Goal: Task Accomplishment & Management: Complete application form

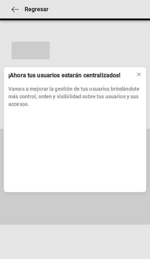
click at [137, 75] on icon at bounding box center [139, 75] width 6 height 6
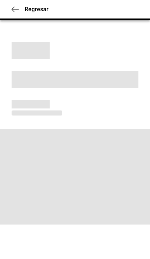
click at [15, 9] on icon "button" at bounding box center [15, 9] width 7 height 7
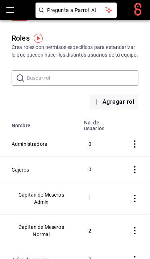
click at [13, 13] on icon "open drawer" at bounding box center [10, 9] width 8 height 5
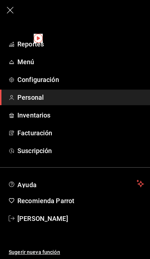
click at [78, 99] on span "Personal" at bounding box center [80, 98] width 127 height 10
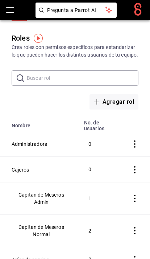
click at [80, 34] on div "Roles Crea roles con permisos específicos para estandarizar lo que pueden hacer…" at bounding box center [75, 46] width 150 height 26
click at [86, 33] on div "Roles Crea roles con permisos específicos para estandarizar lo que pueden hacer…" at bounding box center [75, 46] width 150 height 26
click at [46, 23] on div "Roles Crea roles con permisos específicos para estandarizar lo que pueden hacer…" at bounding box center [75, 65] width 150 height 89
click at [42, 20] on button "Usuarios" at bounding box center [50, 15] width 24 height 12
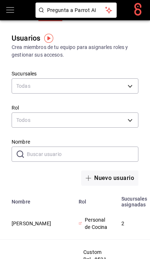
click at [110, 179] on button "Nuevo usuario" at bounding box center [109, 178] width 57 height 15
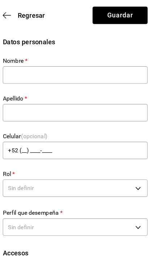
click at [12, 13] on icon "button" at bounding box center [15, 13] width 7 height 7
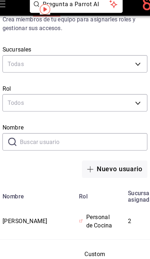
scroll to position [24, 0]
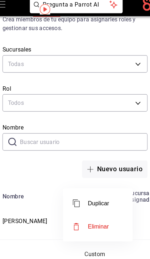
click at [86, 201] on span "Eliminar" at bounding box center [95, 204] width 19 height 6
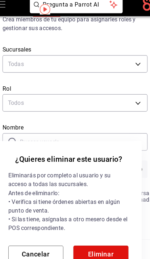
click at [96, 221] on button "Eliminar" at bounding box center [98, 228] width 48 height 15
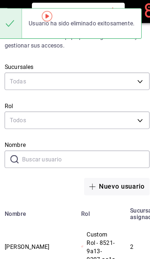
scroll to position [0, 0]
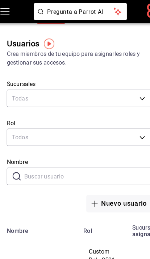
click at [104, 178] on button "Nuevo usuario" at bounding box center [109, 178] width 57 height 15
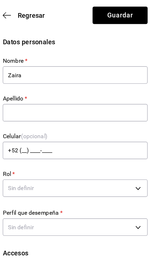
type input "Zaira"
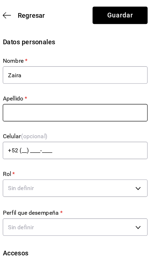
click at [57, 92] on input "text" at bounding box center [75, 98] width 127 height 15
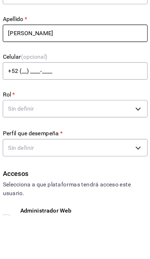
type input "Leon"
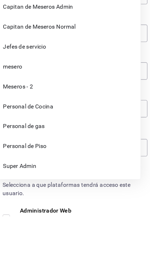
scroll to position [37, 0]
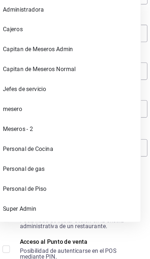
click at [31, 154] on li "Personal de Cocina" at bounding box center [69, 162] width 126 height 17
type input "97cc0063-941b-4673-849f-347ae2b3dd98"
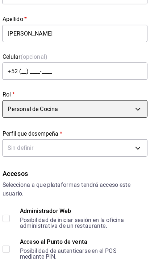
scroll to position [37, 0]
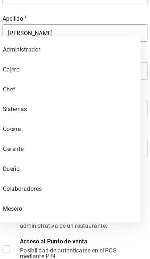
click at [16, 137] on li "Cocina" at bounding box center [69, 145] width 126 height 17
type input "KITCHEN"
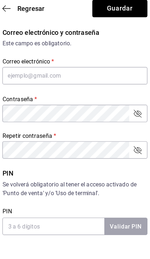
scroll to position [341, 0]
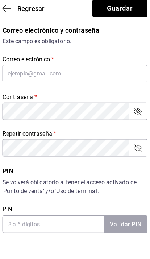
click at [65, 196] on input "PIN" at bounding box center [56, 202] width 89 height 15
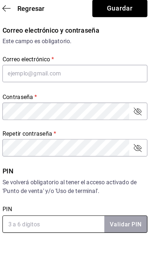
scroll to position [353, 0]
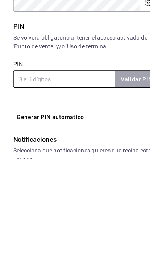
type input "7"
checkbox input "true"
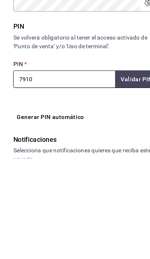
type input "7910"
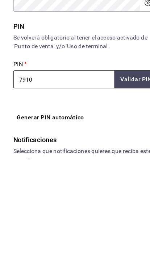
click at [112, 182] on button "Validar PIN" at bounding box center [119, 190] width 38 height 16
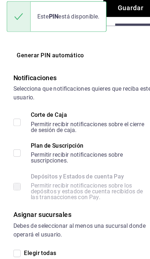
scroll to position [548, 0]
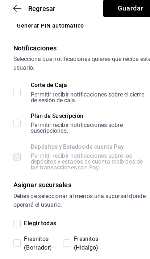
click at [17, 199] on input "Elegir todas" at bounding box center [15, 202] width 7 height 7
checkbox input "true"
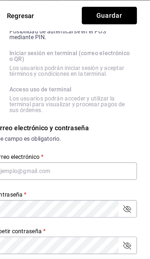
scroll to position [262, 0]
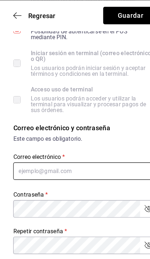
click at [92, 147] on input "text" at bounding box center [75, 149] width 127 height 15
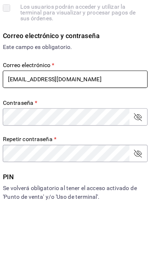
type input "Zaileon@gmail.com"
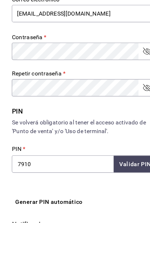
scroll to position [394, 0]
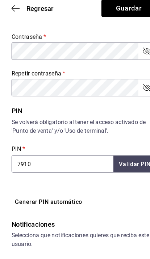
click at [113, 8] on button "Guardar" at bounding box center [114, 13] width 48 height 15
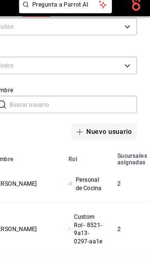
scroll to position [56, 0]
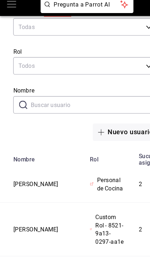
click at [25, 164] on button "Zaira Leon" at bounding box center [32, 167] width 40 height 7
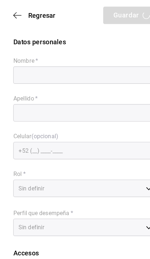
type input "Zaira"
type input "Leon"
checkbox input "true"
type input "Zaileon@gmail.com"
type input "7910"
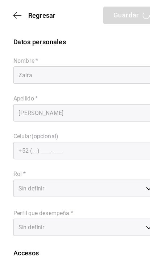
type input "97cc0063-941b-4673-849f-347ae2b3dd98"
type input "KITCHEN"
checkbox input "true"
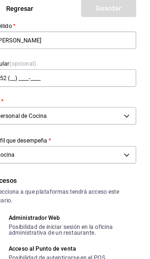
scroll to position [60, 0]
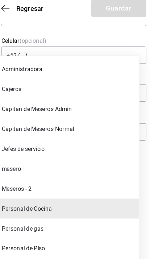
scroll to position [95, 0]
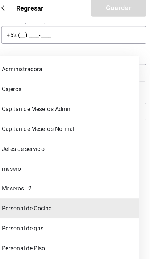
click at [29, 199] on li "Personal de gas" at bounding box center [69, 205] width 126 height 17
type input "f00947be-9485-41fc-adf9-cb3ab23d4b64"
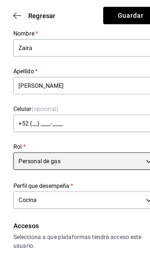
scroll to position [0, 0]
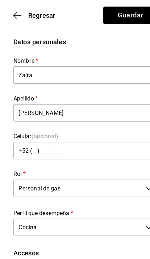
click at [16, 13] on icon "button" at bounding box center [15, 13] width 7 height 7
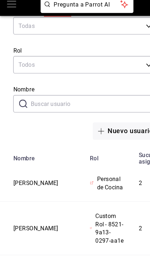
scroll to position [57, 0]
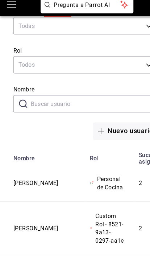
click at [85, 161] on span "Personal de Cocina" at bounding box center [97, 166] width 24 height 15
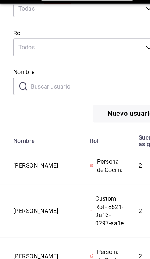
click at [21, 159] on button "Zaira Leon" at bounding box center [32, 162] width 40 height 7
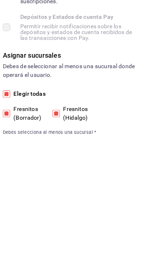
scroll to position [548, 0]
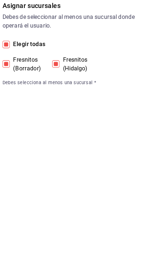
click at [12, 216] on input "Fresnitos (Borrador)" at bounding box center [15, 219] width 7 height 7
checkbox input "false"
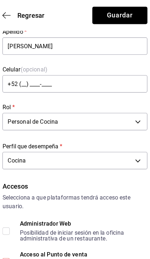
scroll to position [0, 0]
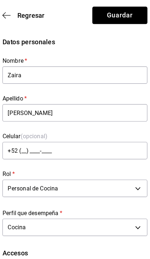
click at [90, 38] on div "Datos personales" at bounding box center [75, 37] width 127 height 9
click at [104, 17] on button "Guardar" at bounding box center [114, 13] width 48 height 15
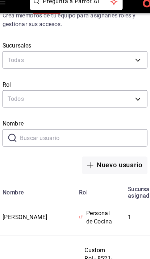
scroll to position [28, 0]
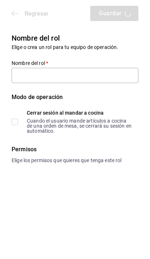
type input "Personal de Cocina"
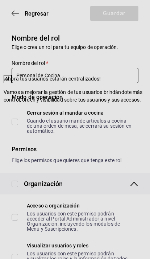
click at [138, 69] on input "Personal de Cocina" at bounding box center [75, 75] width 127 height 15
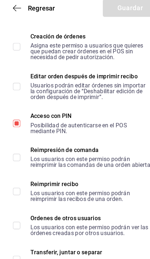
scroll to position [1488, 0]
